Goal: Navigation & Orientation: Find specific page/section

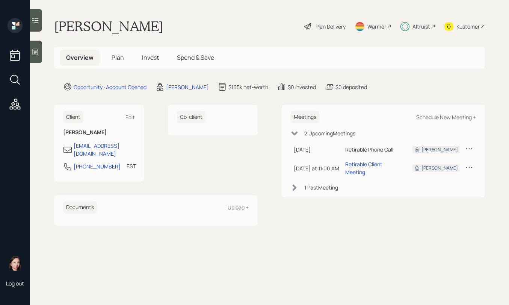
click at [123, 54] on span "Plan" at bounding box center [118, 57] width 12 height 8
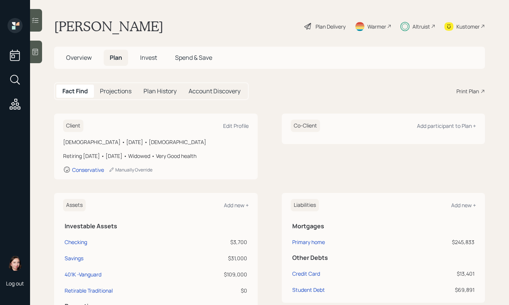
click at [151, 57] on span "Invest" at bounding box center [148, 57] width 17 height 8
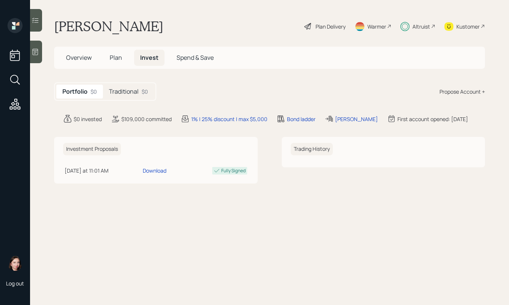
click at [124, 64] on h5 "Plan" at bounding box center [116, 58] width 24 height 16
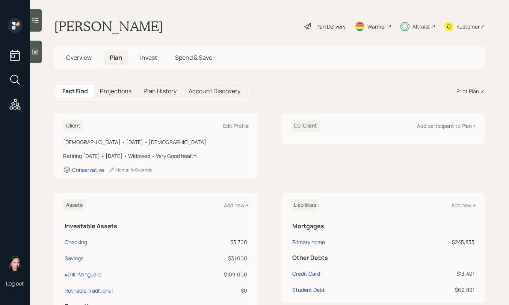
click at [149, 57] on span "Invest" at bounding box center [148, 57] width 17 height 8
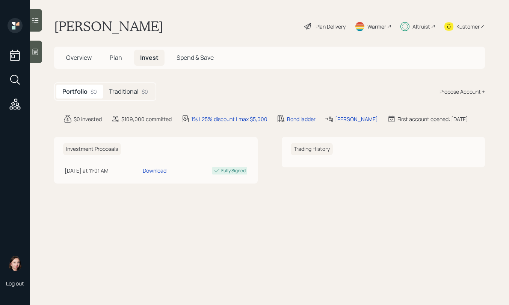
click at [134, 83] on div "Portfolio $0 Traditional $0" at bounding box center [105, 91] width 102 height 18
click at [134, 92] on h5 "Traditional" at bounding box center [124, 91] width 30 height 7
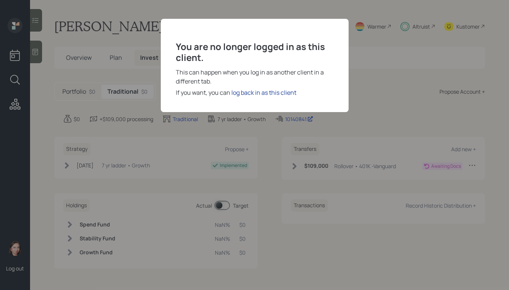
click at [280, 93] on div "log back in as this client" at bounding box center [263, 92] width 65 height 9
